Goal: Task Accomplishment & Management: Complete application form

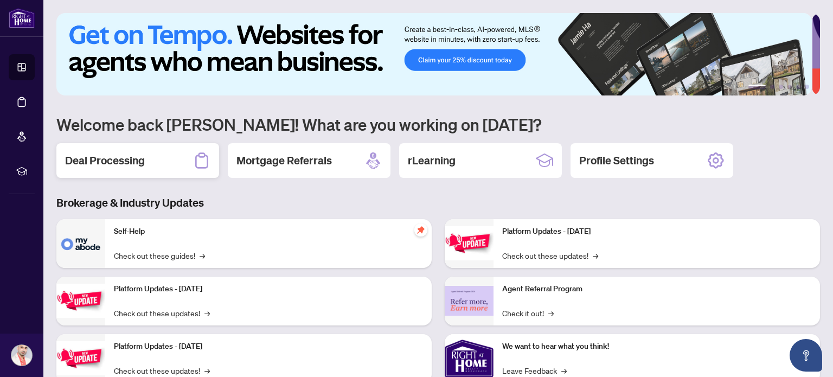
click at [137, 163] on h2 "Deal Processing" at bounding box center [105, 160] width 80 height 15
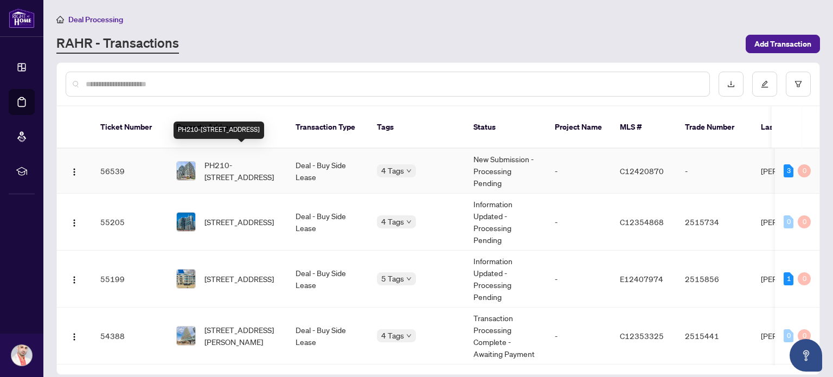
click at [231, 164] on span "PH210-[STREET_ADDRESS]" at bounding box center [241, 171] width 74 height 24
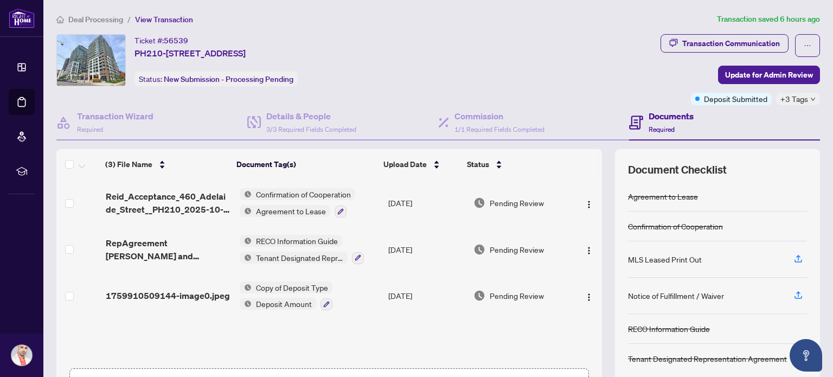
scroll to position [76, 0]
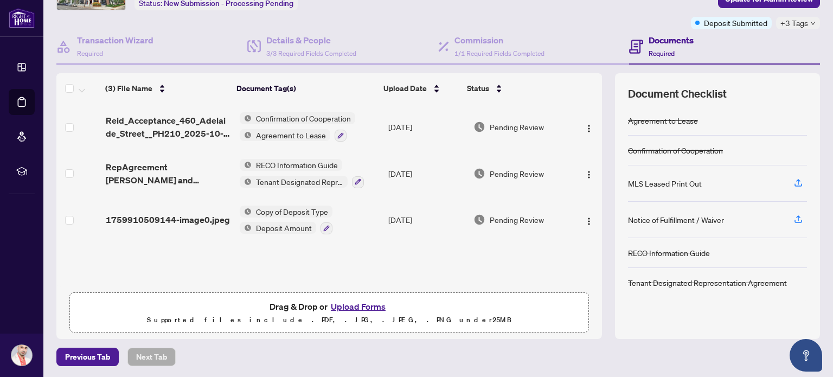
click at [350, 296] on span "Drag & Drop or Upload Forms Supported files include .PDF, .JPG, .JPEG, .PNG und…" at bounding box center [329, 313] width 518 height 40
click at [353, 305] on button "Upload Forms" at bounding box center [357, 306] width 61 height 14
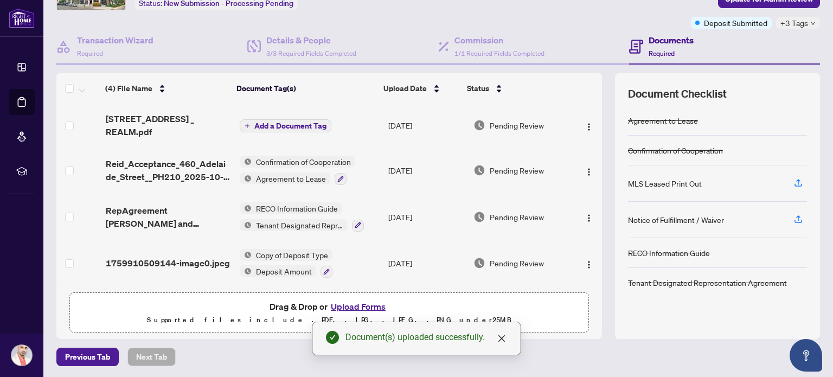
click at [296, 123] on span "Add a Document Tag" at bounding box center [290, 126] width 72 height 8
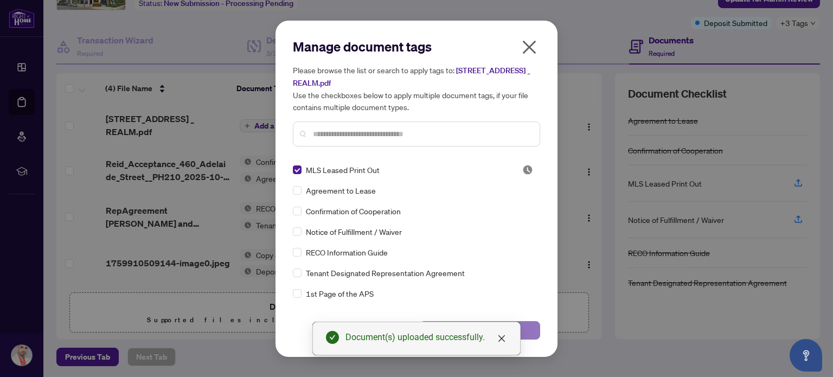
click at [529, 328] on button "Save" at bounding box center [480, 330] width 120 height 18
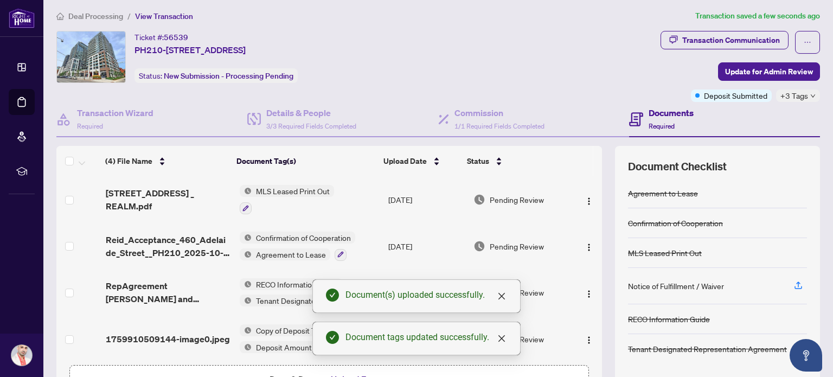
scroll to position [0, 0]
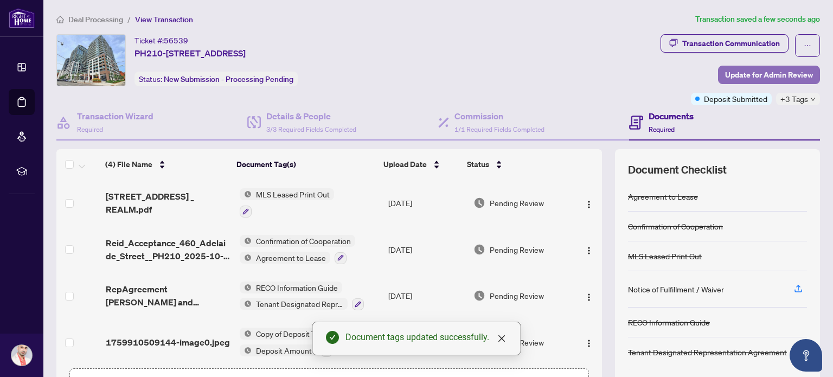
click at [760, 78] on span "Update for Admin Review" at bounding box center [769, 74] width 88 height 17
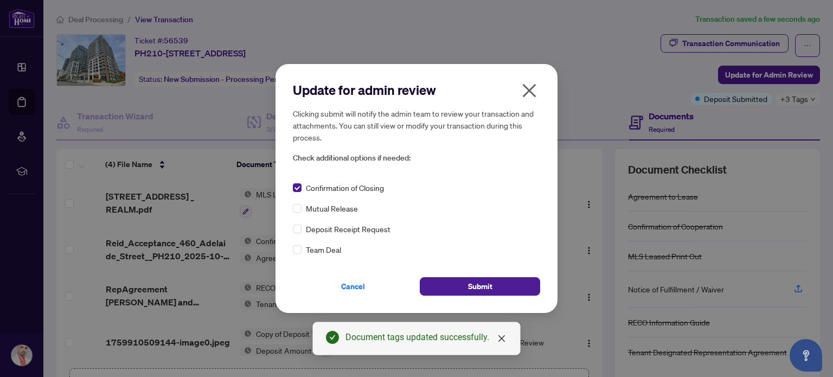
click at [291, 250] on div "Update for admin review Clicking submit will notify the admin team to review yo…" at bounding box center [416, 188] width 282 height 249
click at [453, 282] on button "Submit" at bounding box center [480, 286] width 120 height 18
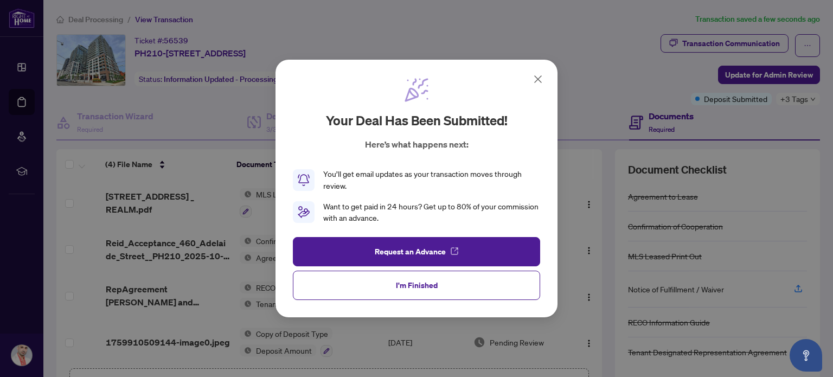
click at [537, 82] on icon at bounding box center [537, 79] width 13 height 13
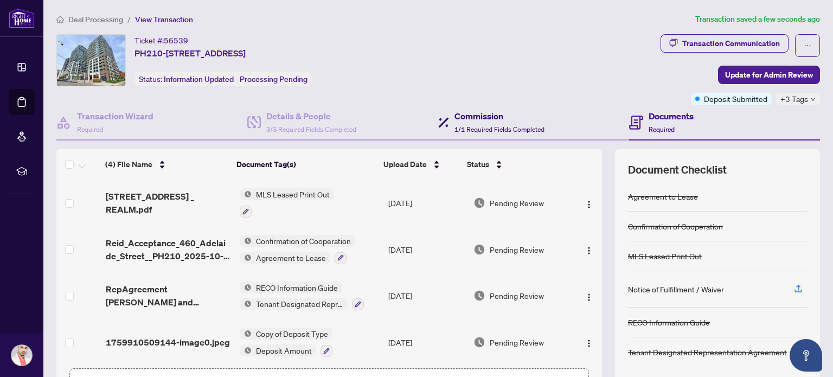
click at [462, 119] on h4 "Commission" at bounding box center [499, 115] width 90 height 13
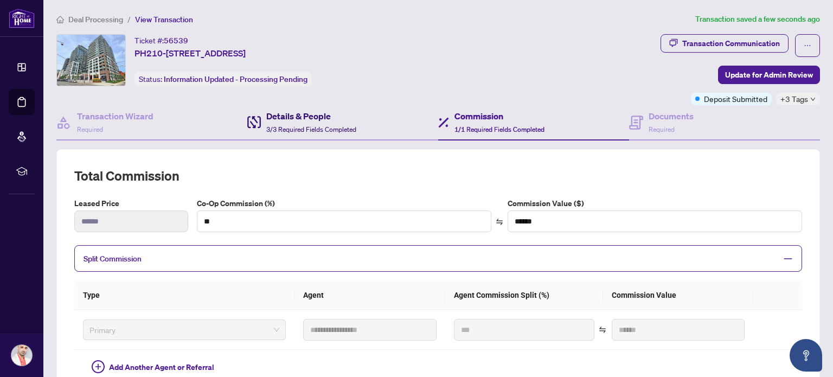
click at [266, 126] on span "3/3 Required Fields Completed" at bounding box center [311, 129] width 90 height 8
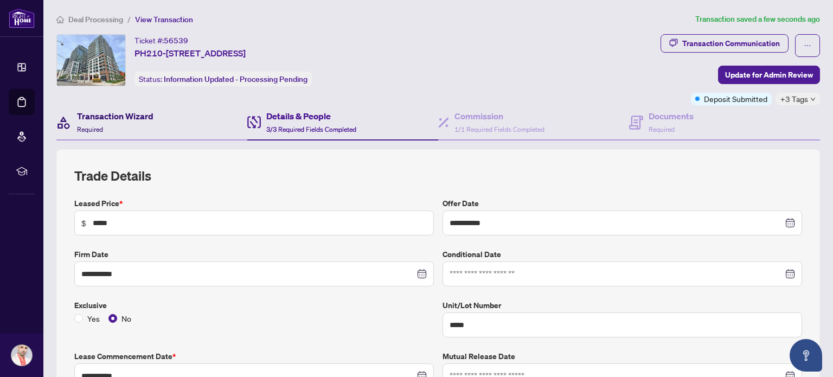
click at [137, 126] on div "Transaction Wizard Required" at bounding box center [115, 121] width 76 height 25
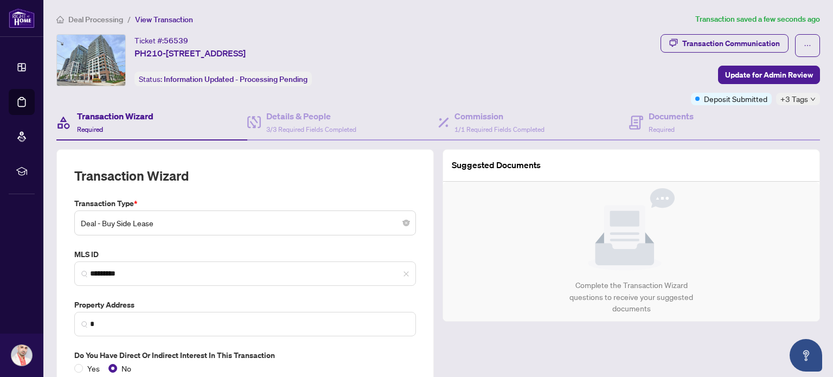
type input "**********"
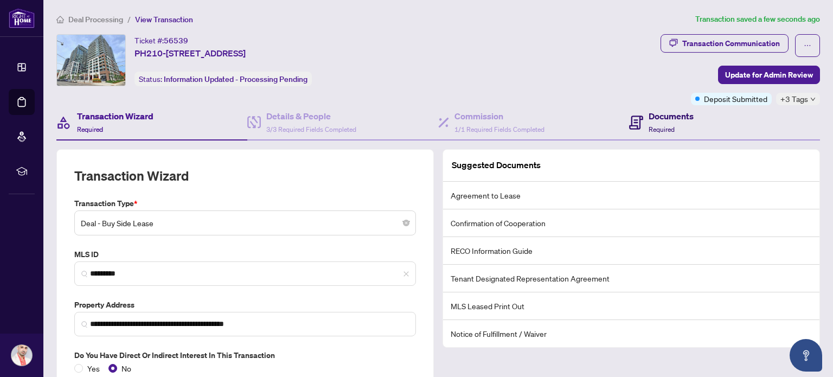
click at [648, 119] on h4 "Documents" at bounding box center [670, 115] width 45 height 13
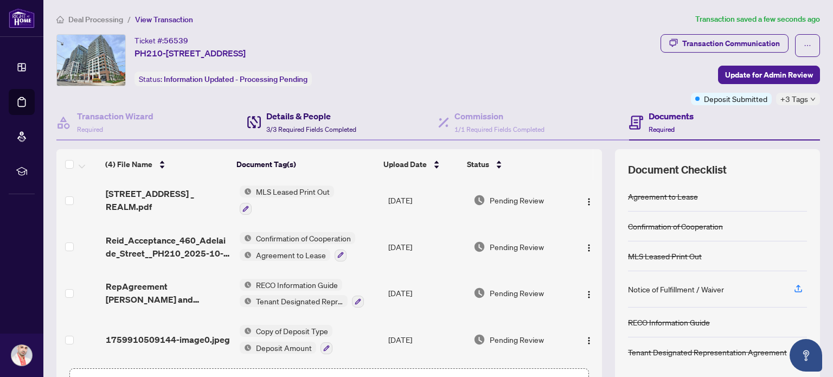
click at [288, 114] on h4 "Details & People" at bounding box center [311, 115] width 90 height 13
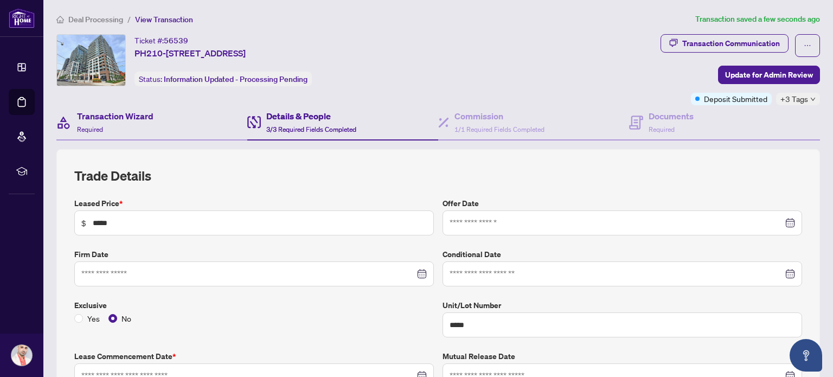
type input "**********"
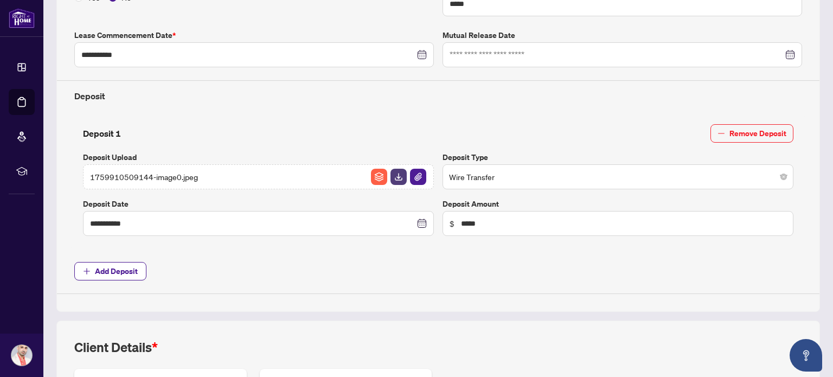
scroll to position [325, 0]
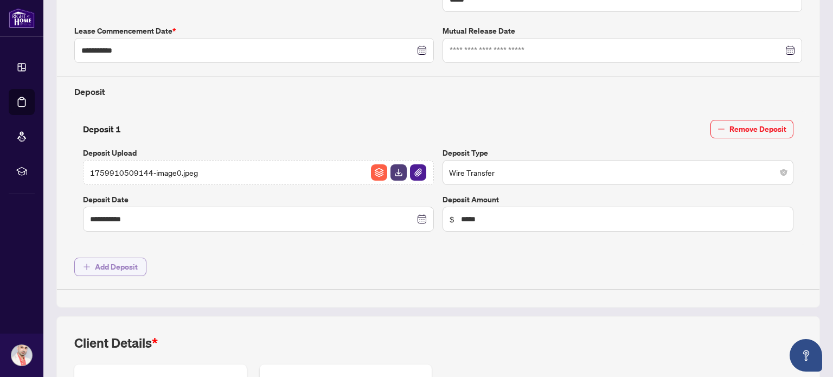
click at [124, 259] on span "Add Deposit" at bounding box center [116, 266] width 43 height 17
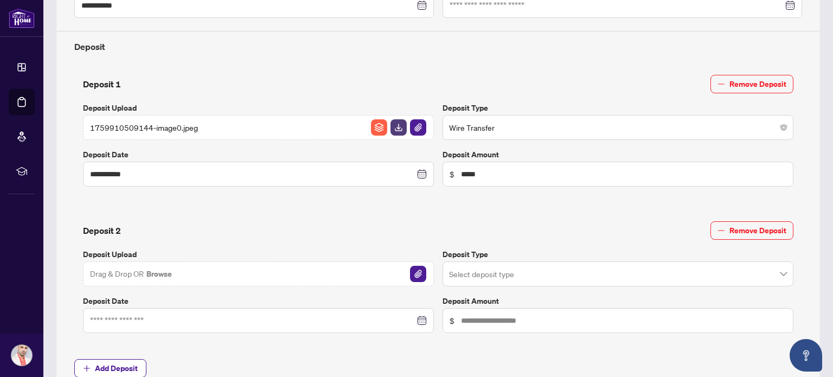
scroll to position [434, 0]
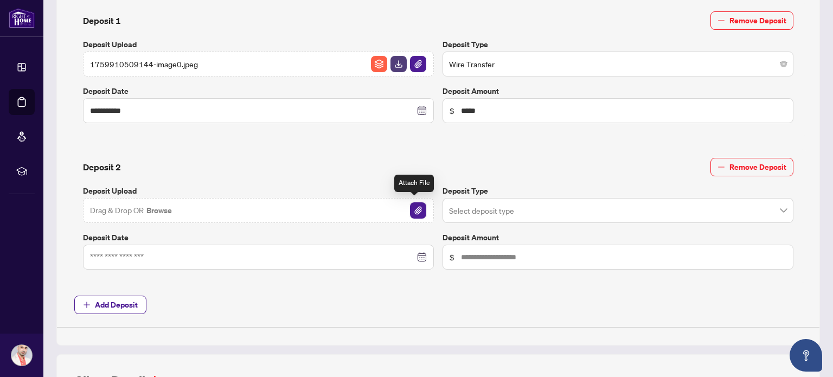
click at [410, 206] on img "button" at bounding box center [418, 210] width 16 height 16
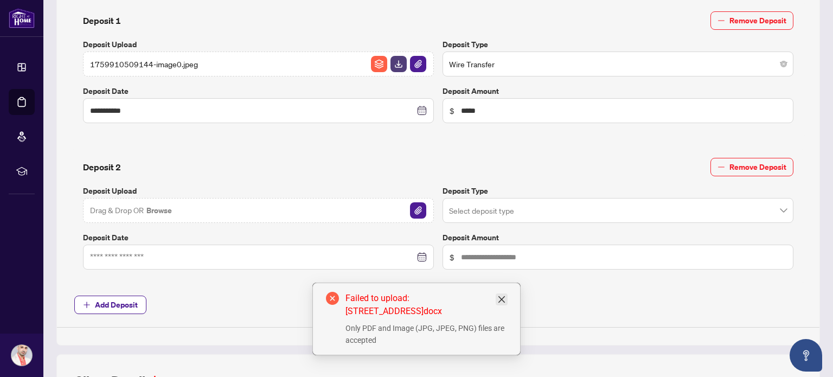
click at [501, 301] on icon "close" at bounding box center [501, 299] width 9 height 9
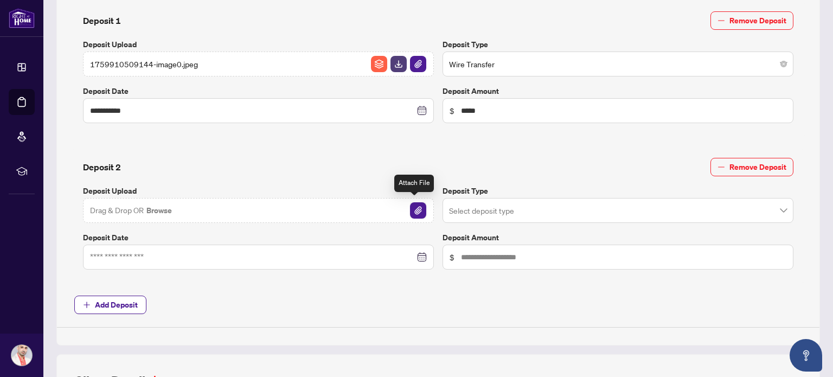
click at [410, 204] on img "button" at bounding box center [418, 210] width 16 height 16
click at [414, 207] on img "button" at bounding box center [418, 210] width 16 height 16
click at [525, 207] on input "search" at bounding box center [613, 212] width 328 height 24
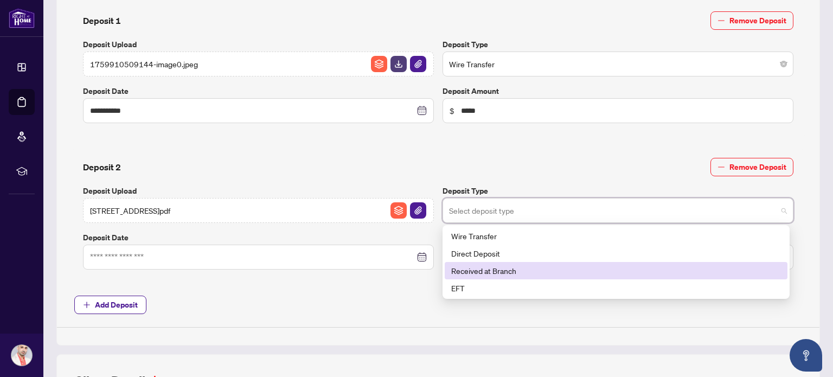
click at [507, 268] on div "Received at Branch" at bounding box center [616, 271] width 330 height 12
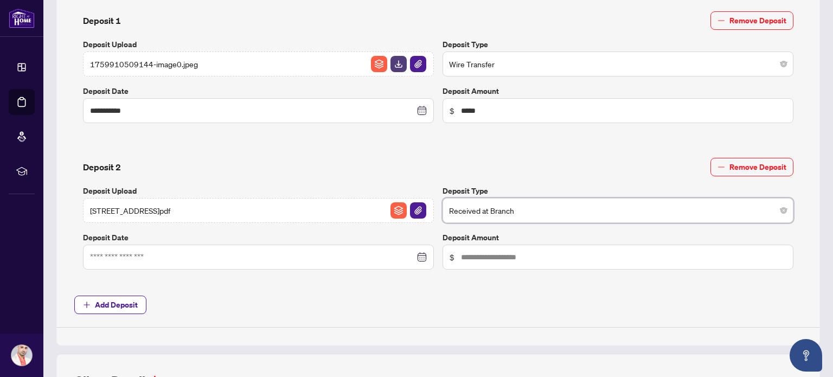
click at [418, 295] on span "Add Deposit" at bounding box center [437, 304] width 727 height 18
click at [482, 210] on span "Received at Branch" at bounding box center [618, 210] width 338 height 21
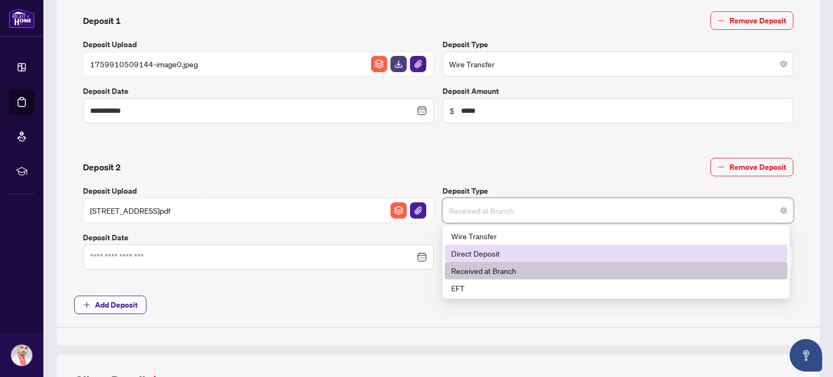
click at [478, 249] on div "Direct Deposit" at bounding box center [616, 253] width 330 height 12
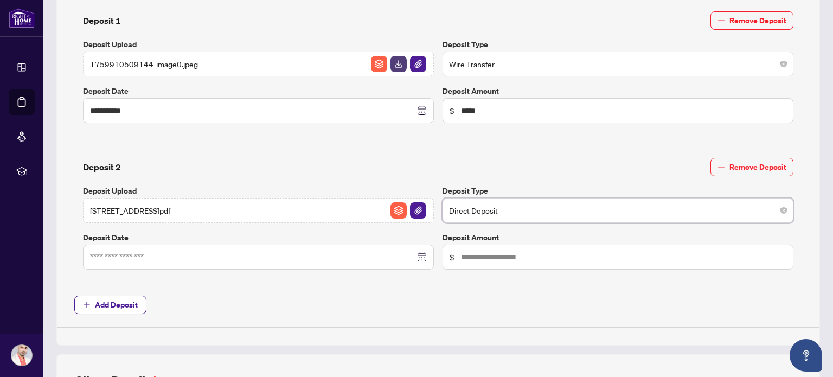
click at [468, 211] on span "Direct Deposit" at bounding box center [618, 210] width 338 height 21
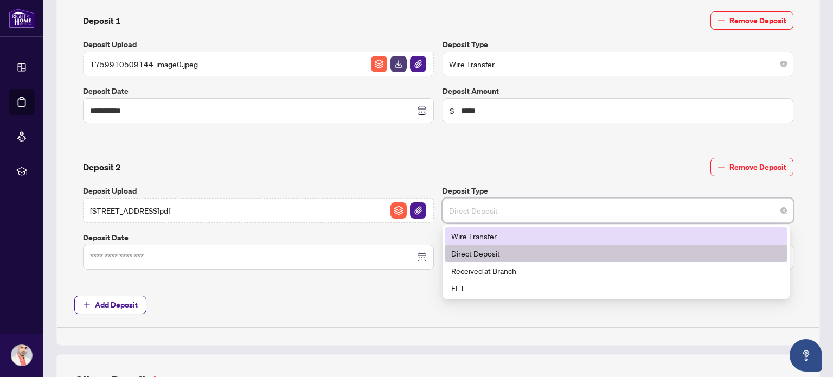
click at [470, 231] on div "Wire Transfer" at bounding box center [616, 236] width 330 height 12
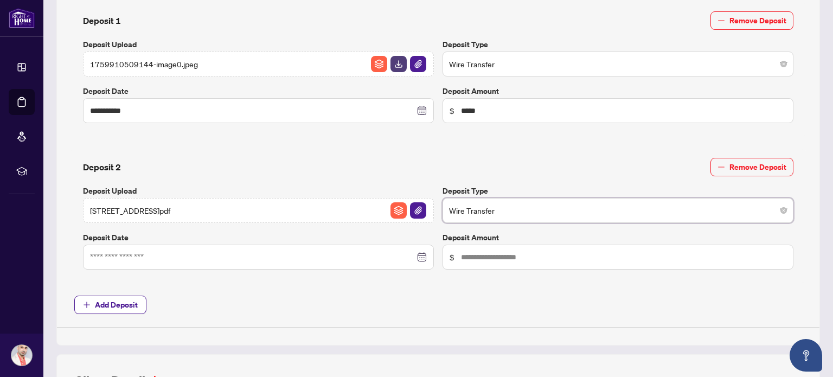
click at [417, 256] on div at bounding box center [258, 257] width 337 height 12
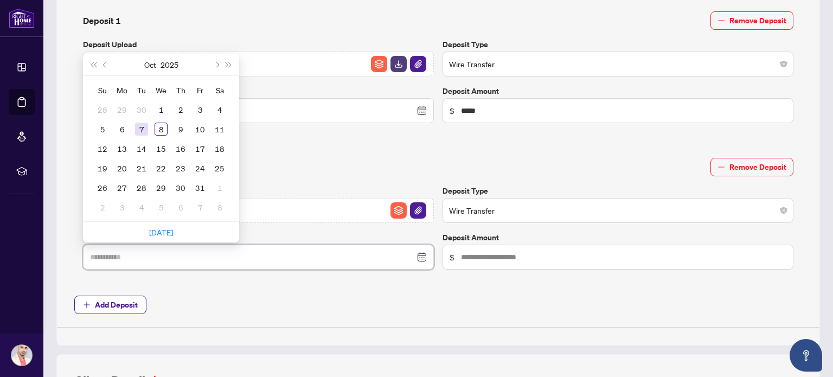
type input "**********"
click at [141, 126] on div "7" at bounding box center [141, 129] width 13 height 13
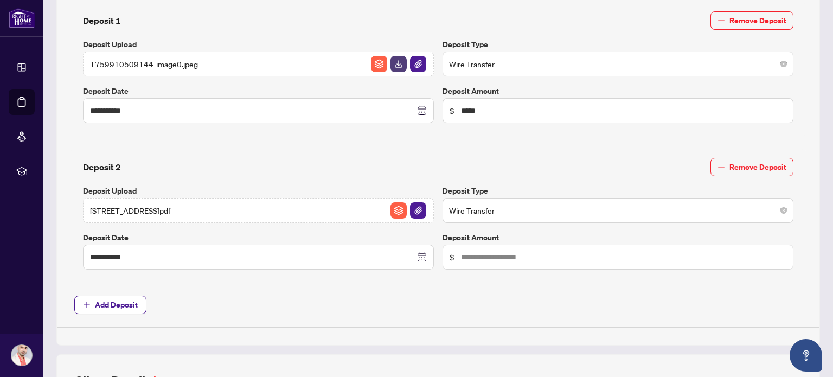
click at [347, 288] on div "**********" at bounding box center [438, 46] width 736 height 564
click at [738, 164] on span "Remove Deposit" at bounding box center [757, 166] width 57 height 17
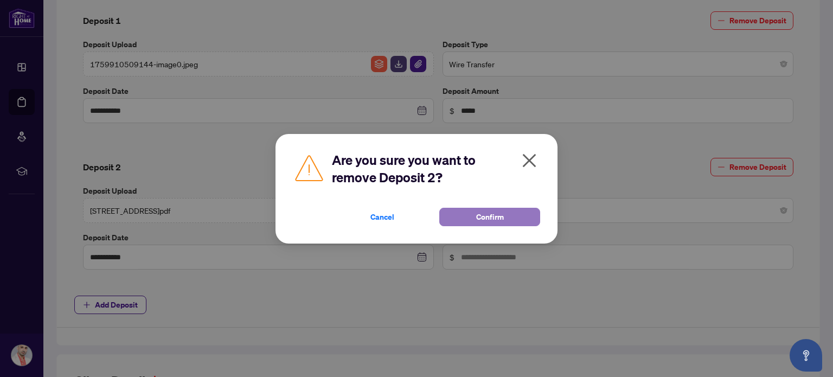
click at [494, 218] on span "Confirm" at bounding box center [490, 216] width 28 height 17
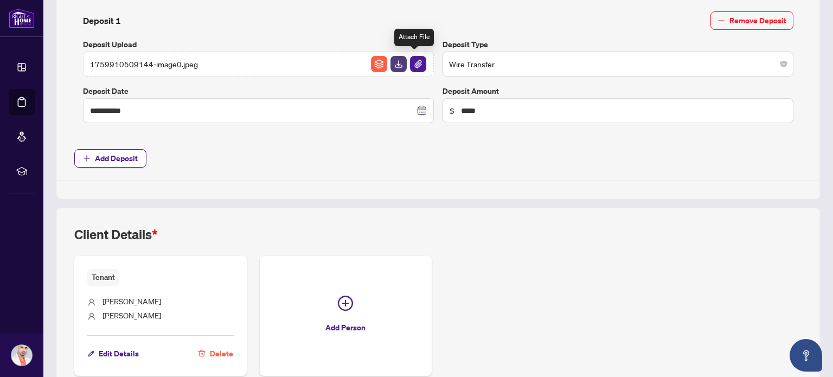
click at [411, 65] on img "button" at bounding box center [418, 64] width 16 height 16
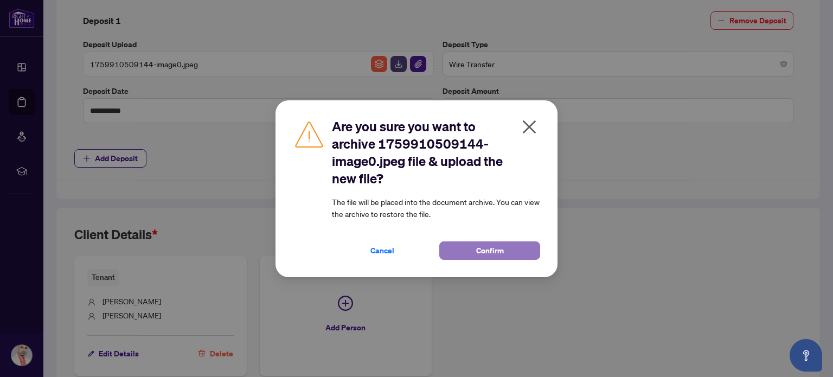
click at [474, 253] on button "Confirm" at bounding box center [489, 250] width 101 height 18
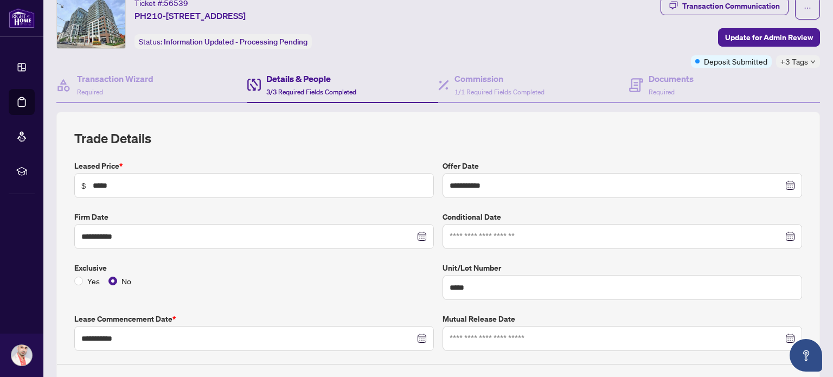
scroll to position [0, 0]
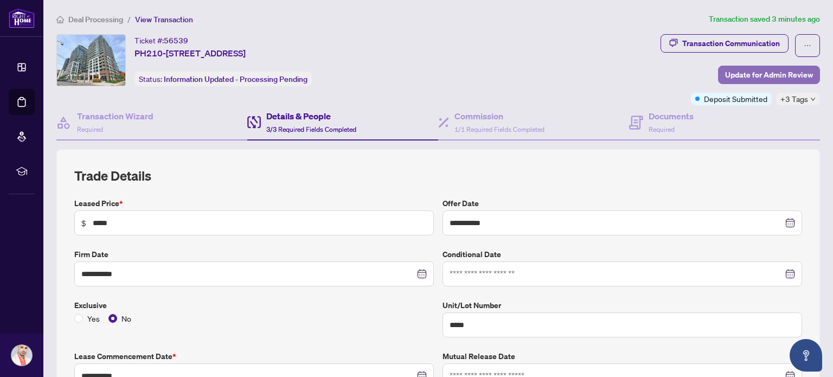
click at [743, 73] on span "Update for Admin Review" at bounding box center [769, 74] width 88 height 17
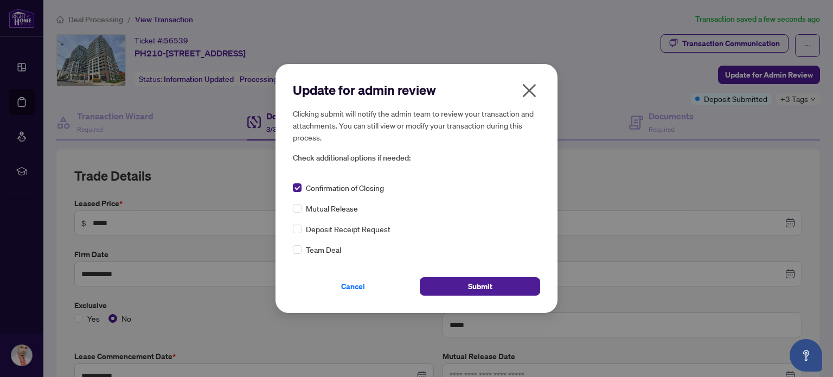
click at [304, 249] on div "Team Deal" at bounding box center [416, 249] width 247 height 12
click at [301, 250] on div "Team Deal" at bounding box center [416, 249] width 247 height 12
click at [463, 291] on button "Submit" at bounding box center [480, 286] width 120 height 18
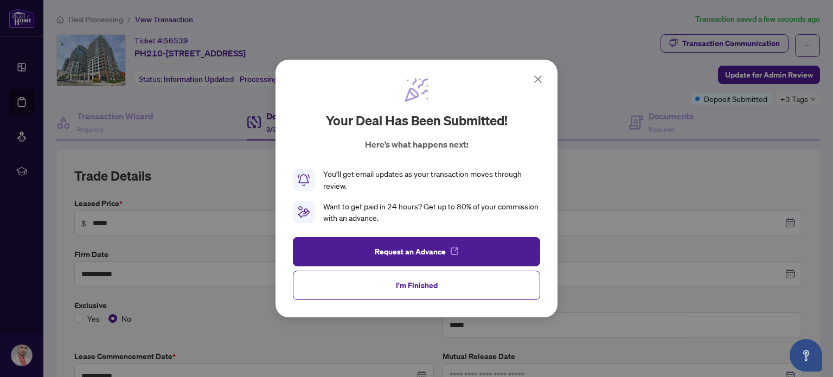
click at [540, 77] on icon at bounding box center [537, 79] width 7 height 7
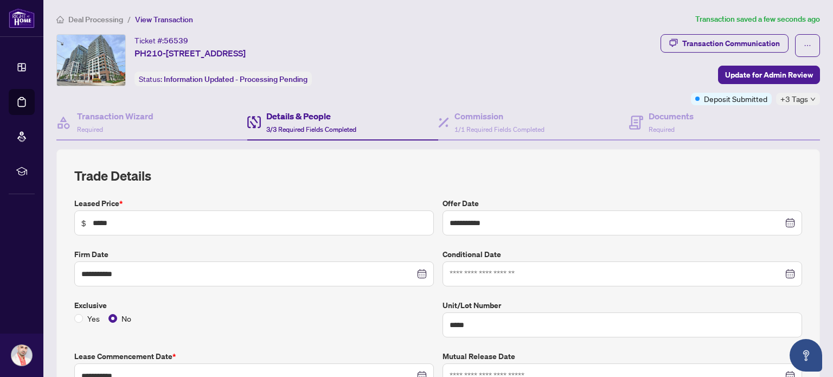
click at [108, 62] on img at bounding box center [91, 60] width 68 height 51
click at [89, 15] on span "Deal Processing" at bounding box center [95, 20] width 55 height 10
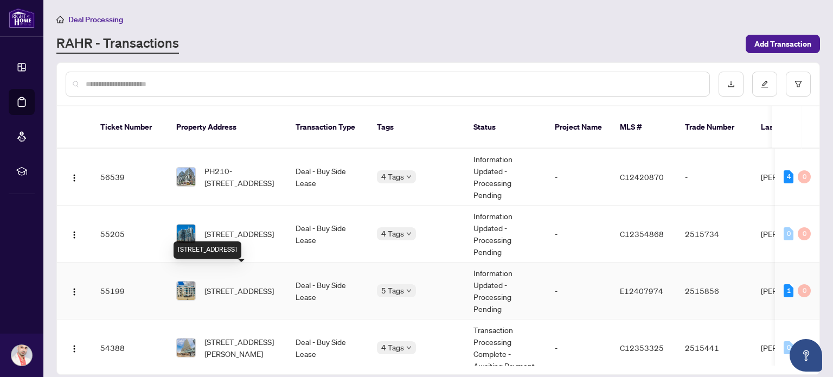
click at [235, 285] on span "[STREET_ADDRESS]" at bounding box center [238, 291] width 69 height 12
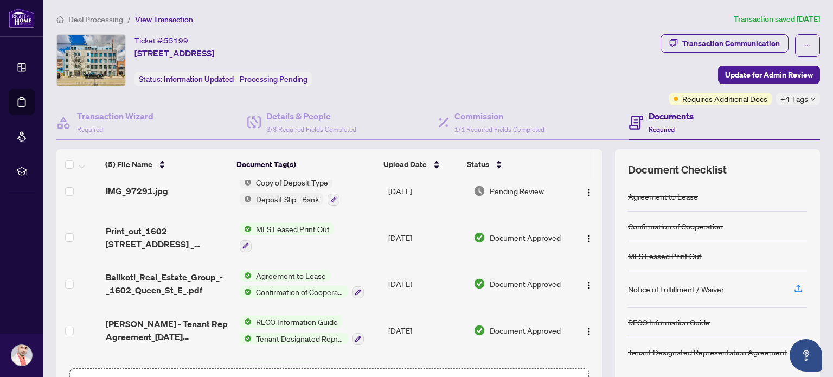
scroll to position [48, 0]
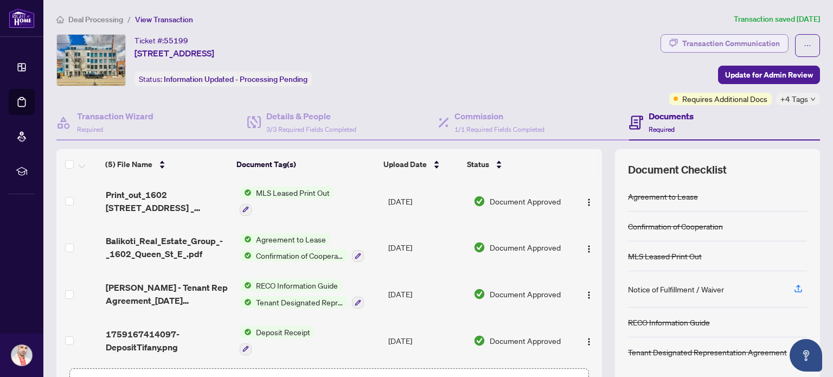
click at [750, 45] on div "Transaction Communication" at bounding box center [731, 43] width 98 height 17
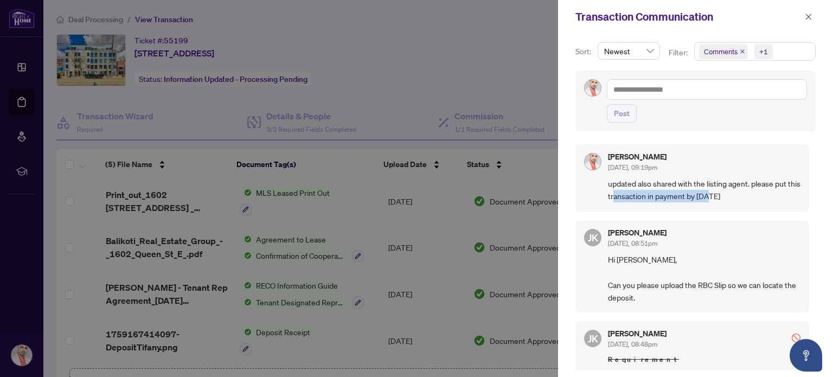
drag, startPoint x: 638, startPoint y: 189, endPoint x: 724, endPoint y: 194, distance: 85.8
click at [724, 194] on span "updated also shared with the listing agent. please put this transaction in paym…" at bounding box center [704, 189] width 192 height 25
click at [771, 191] on span "updated also shared with the listing agent. please put this transaction in paym…" at bounding box center [704, 189] width 192 height 25
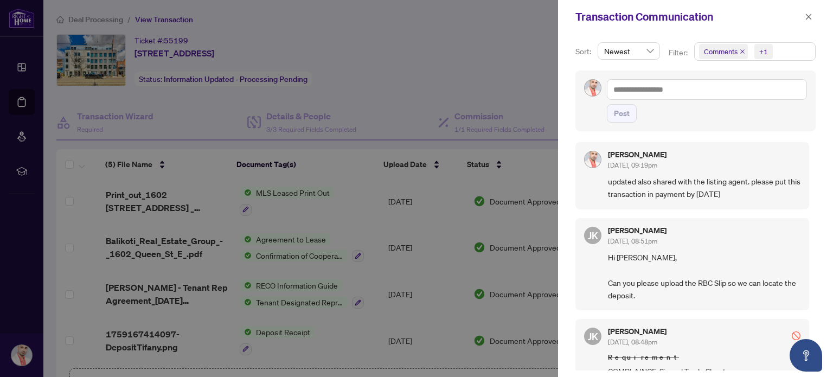
scroll to position [0, 0]
click at [807, 15] on icon "close" at bounding box center [808, 17] width 8 height 8
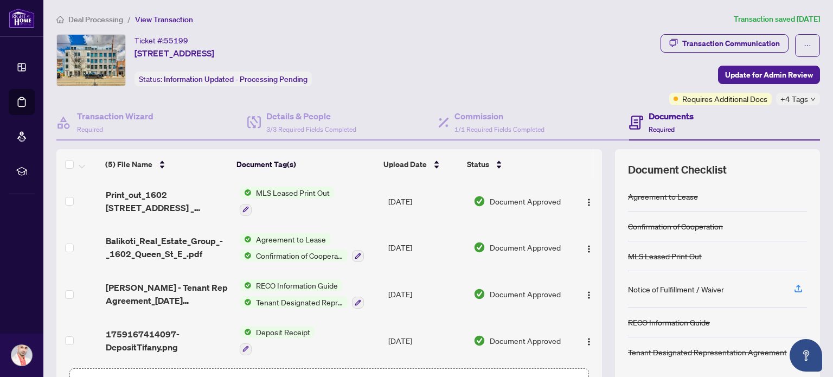
click at [648, 121] on h4 "Documents" at bounding box center [670, 115] width 45 height 13
click at [487, 122] on div "Commission 1/1 Required Fields Completed" at bounding box center [499, 121] width 90 height 25
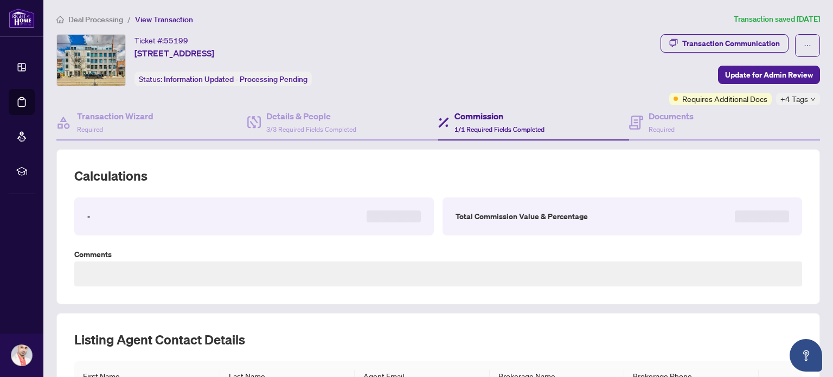
type textarea "**********"
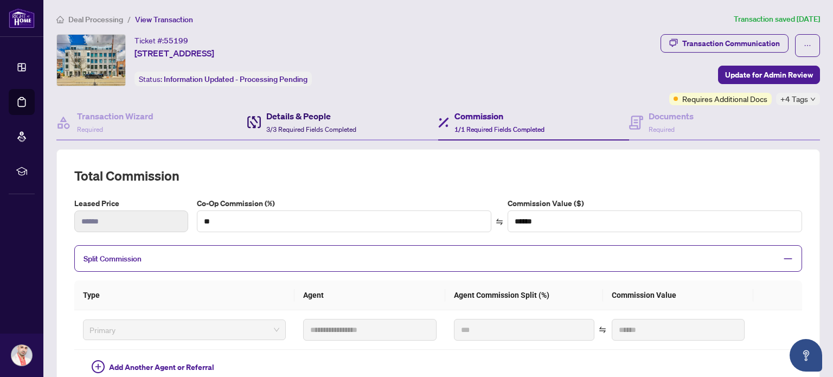
click at [282, 126] on span "3/3 Required Fields Completed" at bounding box center [311, 129] width 90 height 8
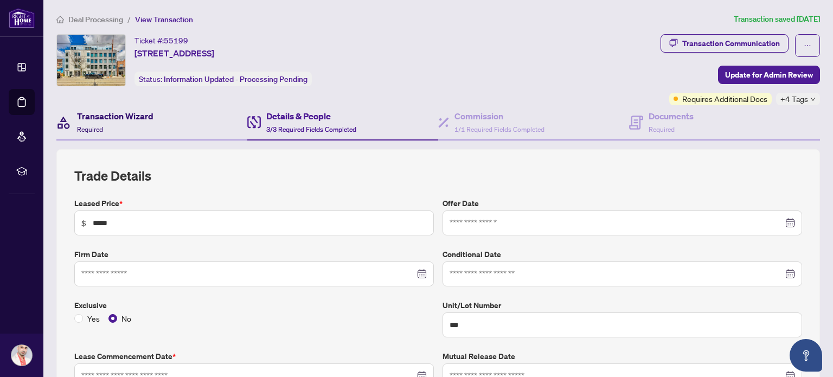
click at [146, 126] on div "Transaction Wizard Required" at bounding box center [115, 121] width 76 height 25
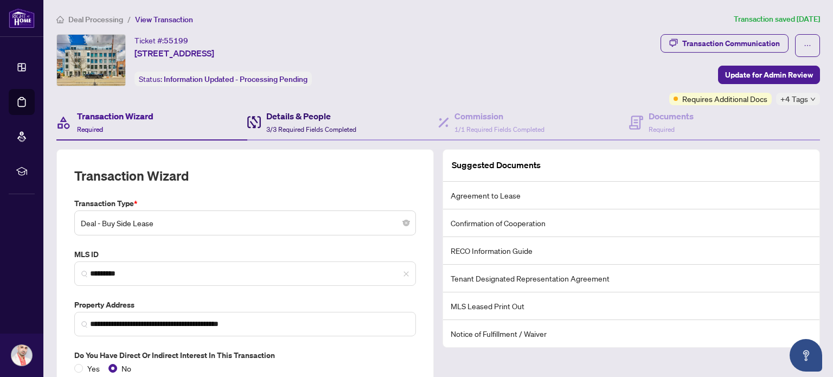
click at [272, 125] on span "3/3 Required Fields Completed" at bounding box center [311, 129] width 90 height 8
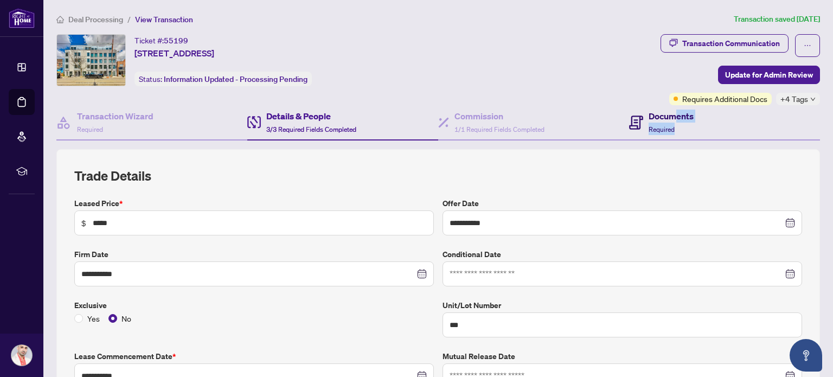
click at [560, 94] on div "Ticket #: 55199 [STREET_ADDRESS] Status: Information Updated - Processing Pendi…" at bounding box center [356, 69] width 604 height 71
